Goal: Transaction & Acquisition: Purchase product/service

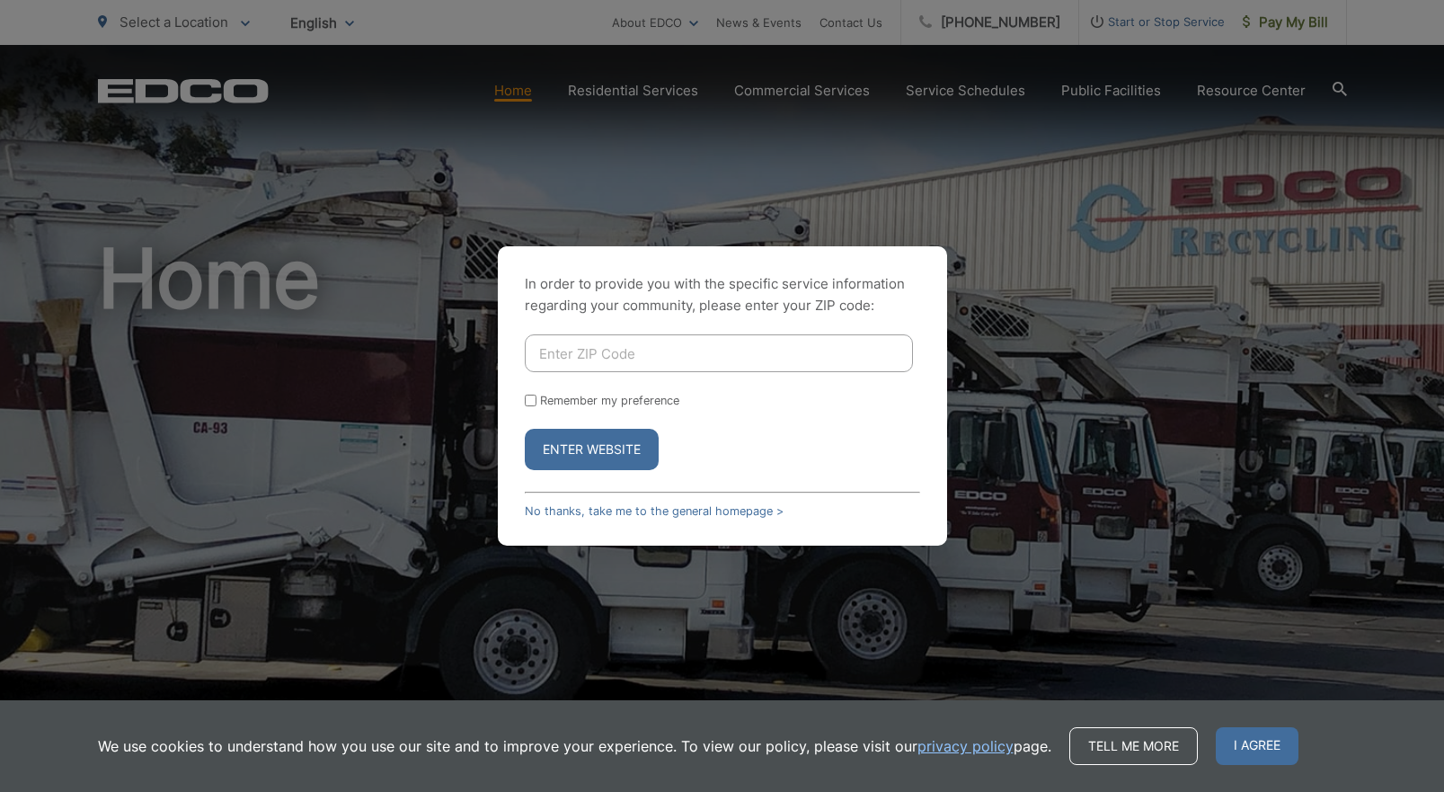
click at [562, 350] on input "Enter ZIP Code" at bounding box center [719, 353] width 388 height 38
type input "91977"
click at [606, 447] on button "Enter Website" at bounding box center [592, 449] width 134 height 41
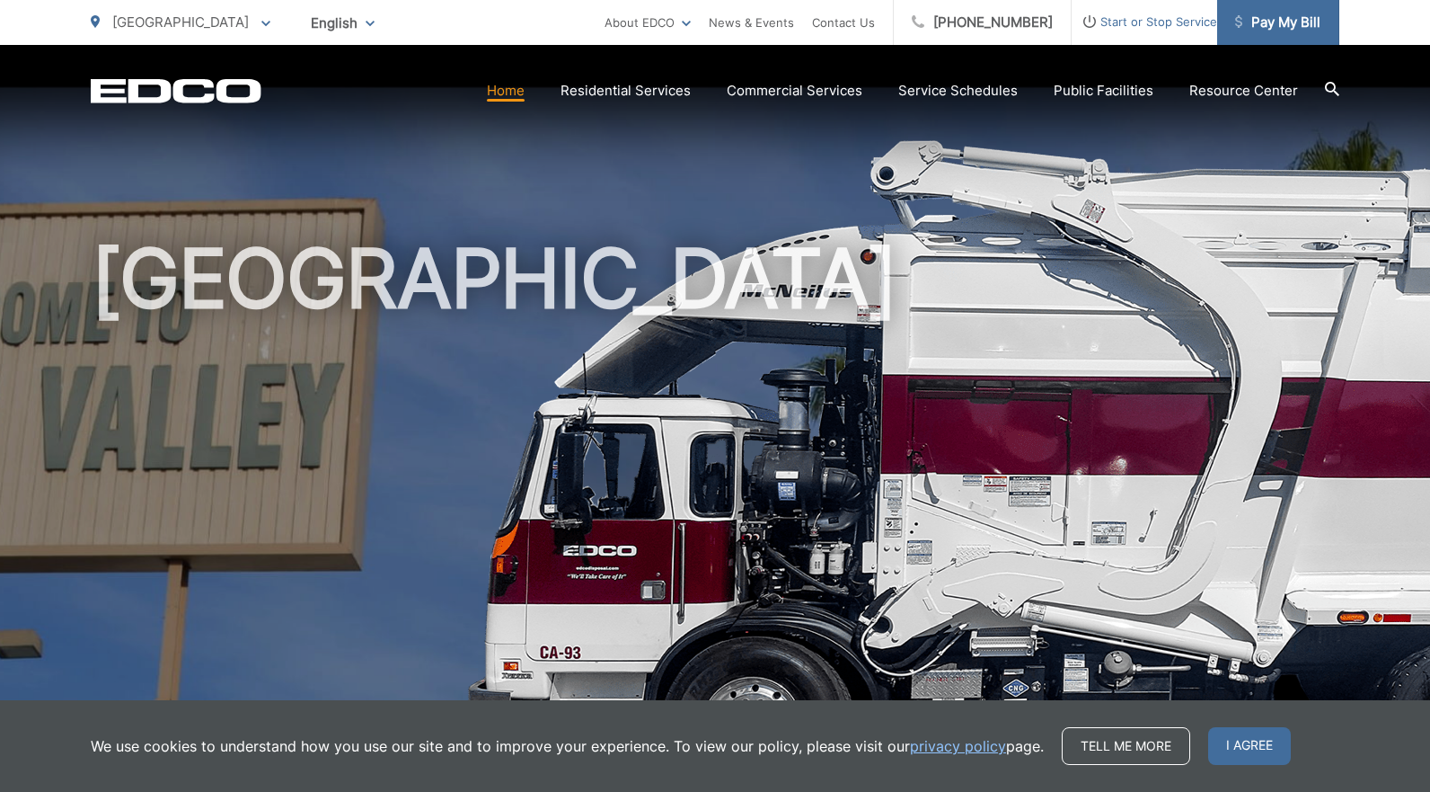
click at [1285, 20] on span "Pay My Bill" at bounding box center [1277, 23] width 85 height 22
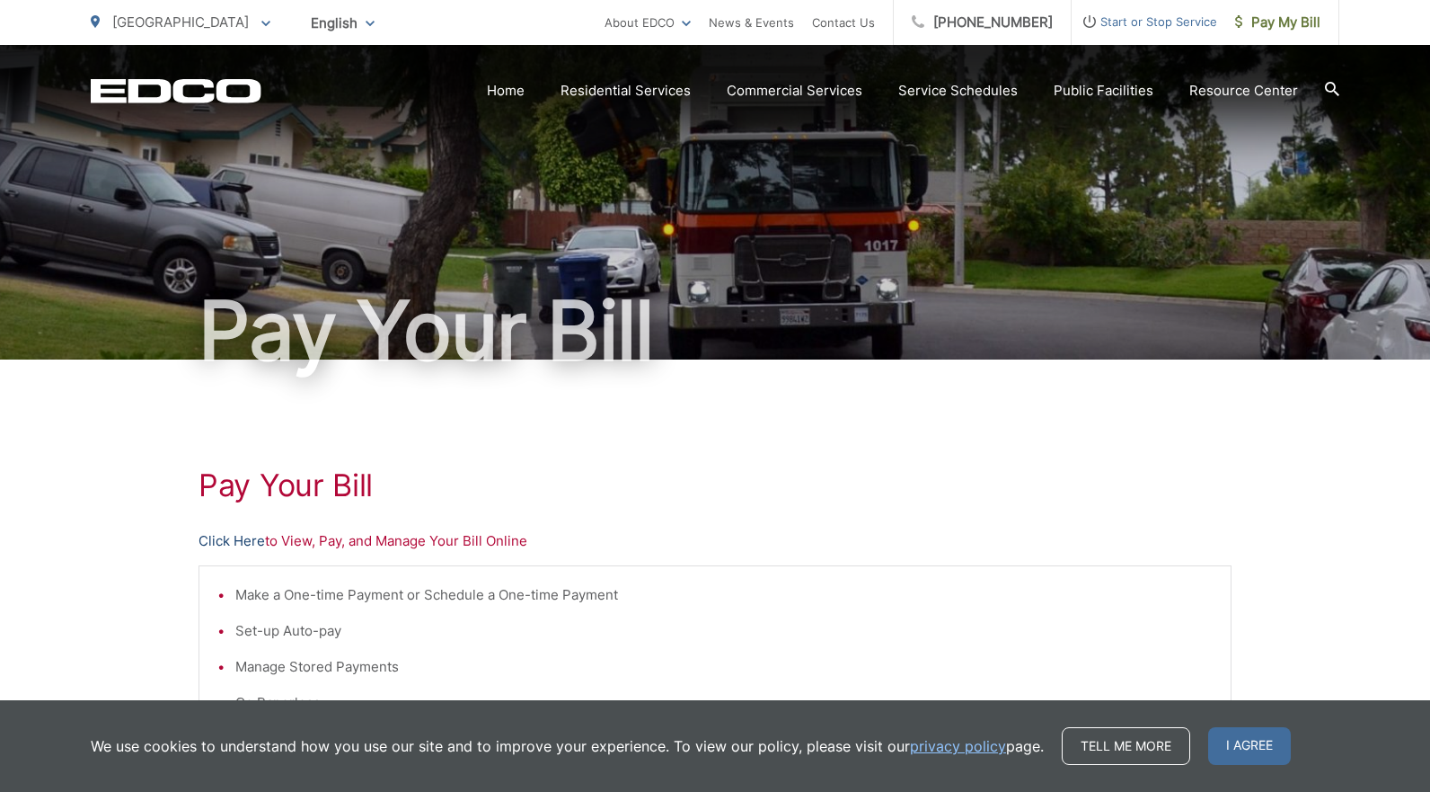
click at [242, 538] on link "Click Here" at bounding box center [232, 541] width 66 height 22
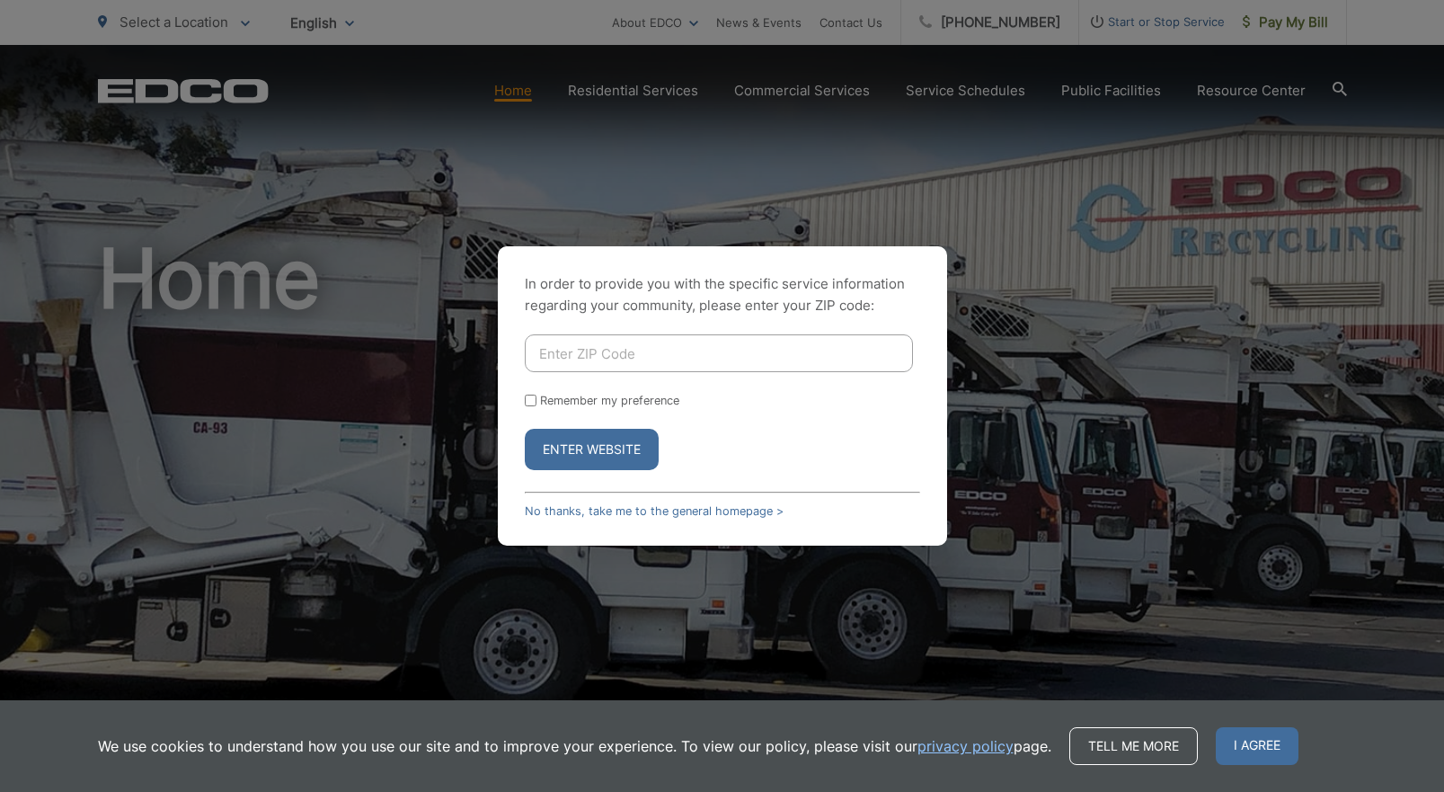
click at [555, 359] on input "Enter ZIP Code" at bounding box center [719, 353] width 388 height 38
type input "91977"
click at [590, 447] on button "Enter Website" at bounding box center [592, 449] width 134 height 41
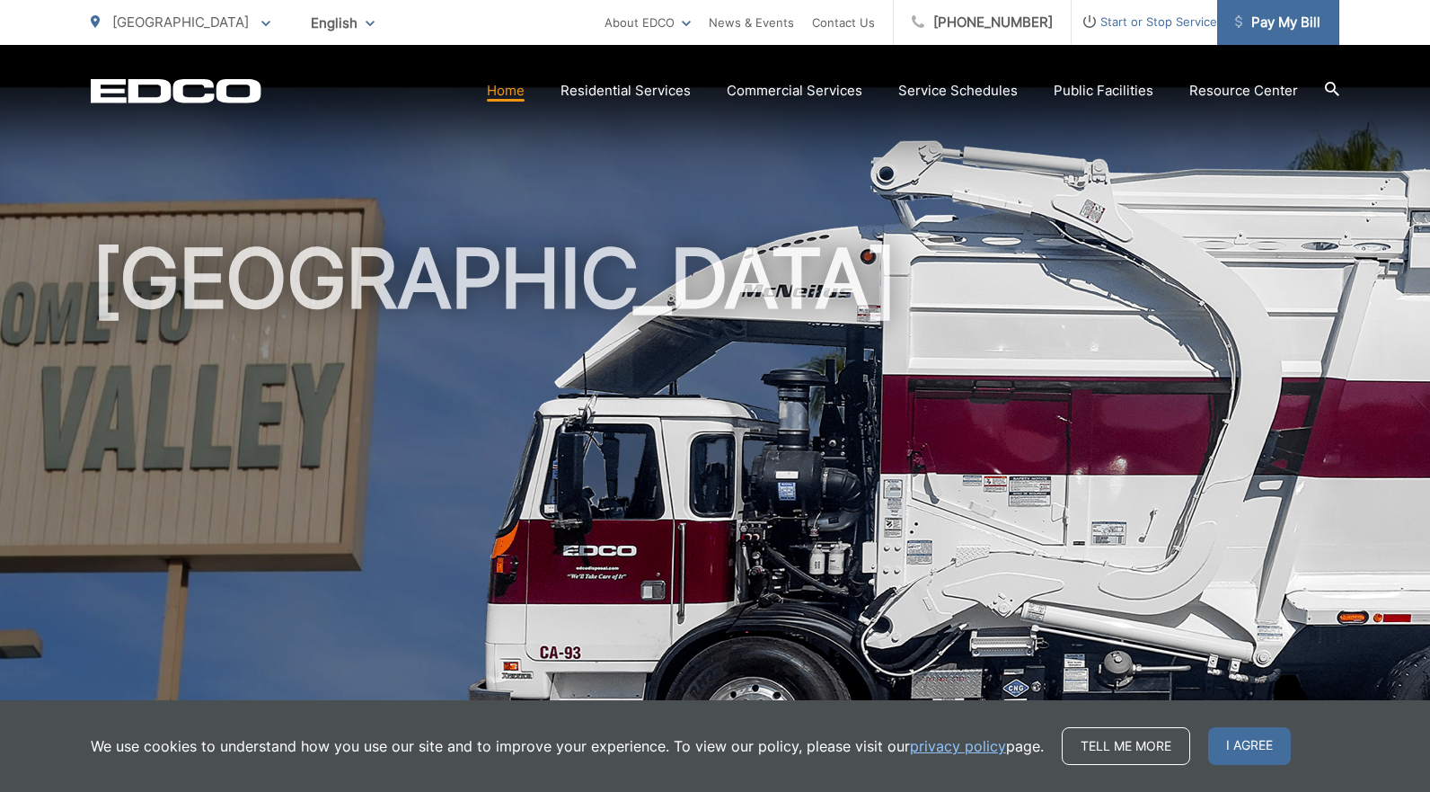
click at [1273, 18] on span "Pay My Bill" at bounding box center [1277, 23] width 85 height 22
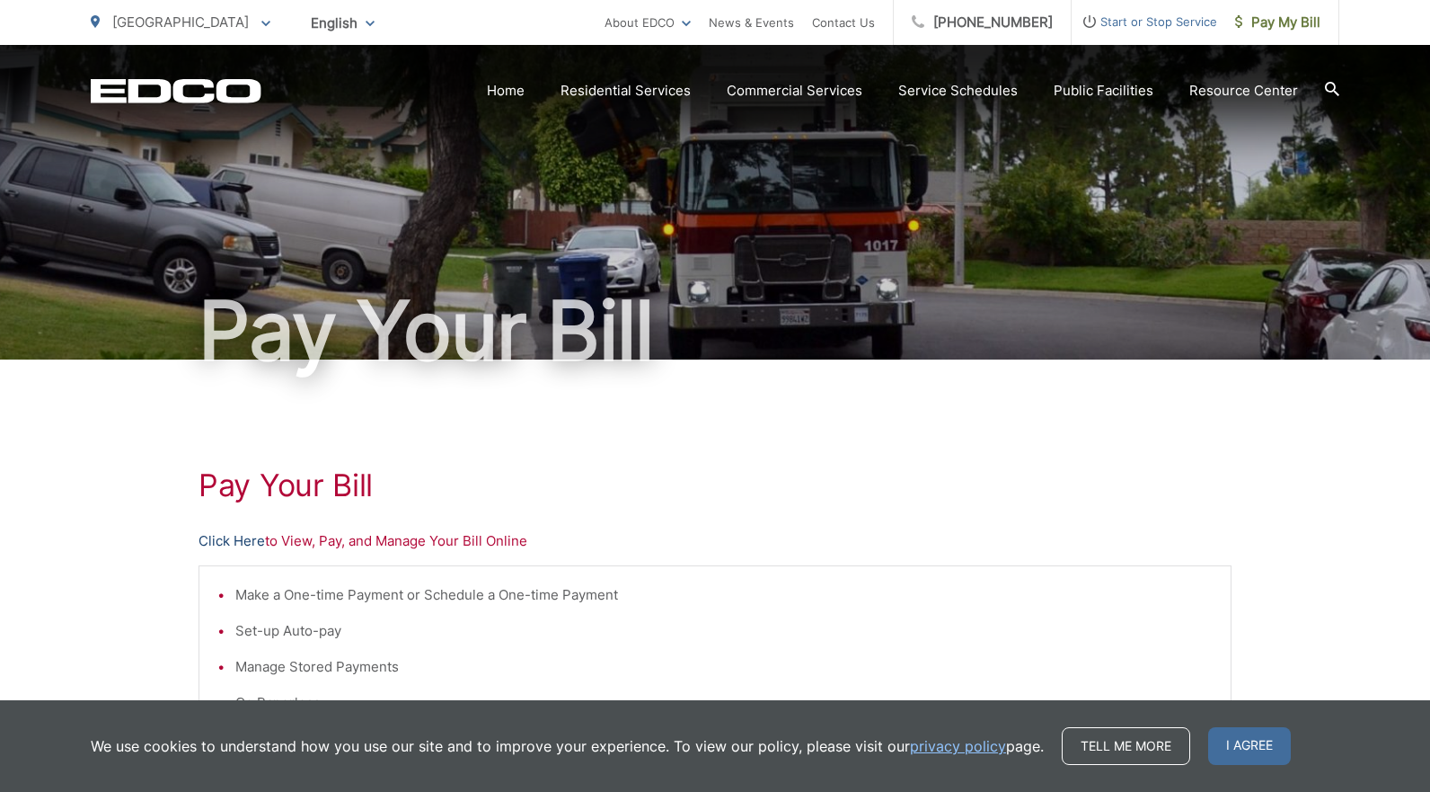
click at [251, 542] on link "Click Here" at bounding box center [232, 541] width 66 height 22
